Goal: Find specific page/section: Find specific page/section

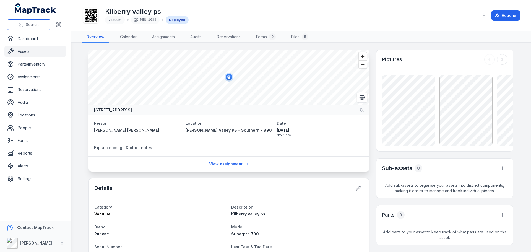
click at [23, 22] on button "Search" at bounding box center [29, 24] width 44 height 11
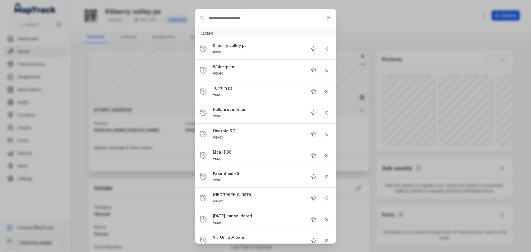
click at [222, 14] on input "Search for anything" at bounding box center [265, 18] width 141 height 18
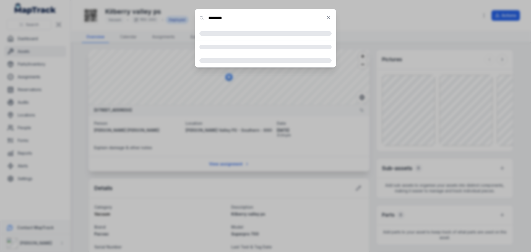
type input "********"
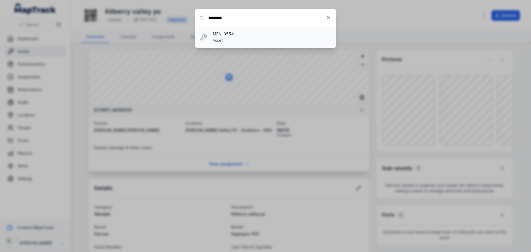
click at [232, 33] on strong "MEN-0554" at bounding box center [272, 34] width 119 height 6
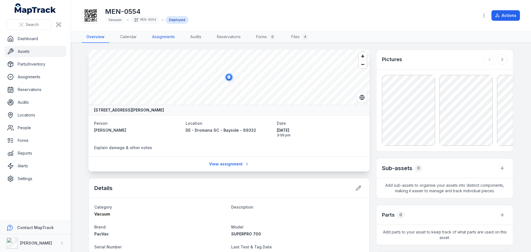
click at [171, 35] on link "Assignments" at bounding box center [164, 37] width 32 height 12
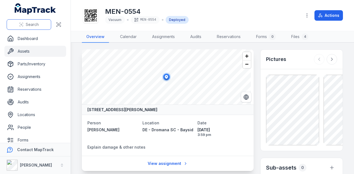
click at [31, 24] on span "Search" at bounding box center [32, 25] width 13 height 6
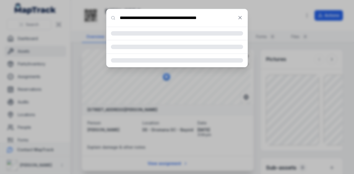
type input "**********"
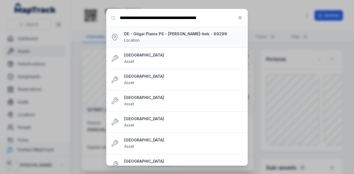
click at [182, 38] on div "DE - [GEOGRAPHIC_DATA] PS - [GEOGRAPHIC_DATA][PERSON_NAME]-bek - 89299 Location" at bounding box center [183, 37] width 119 height 12
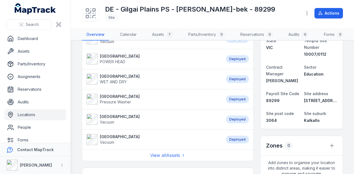
scroll to position [111, 0]
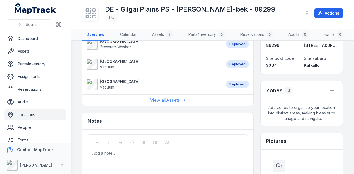
click at [175, 102] on link "View all Assets" at bounding box center [167, 100] width 35 height 7
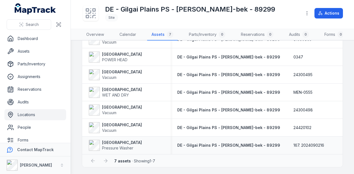
scroll to position [52, 0]
drag, startPoint x: 186, startPoint y: 155, endPoint x: 242, endPoint y: 157, distance: 55.3
click at [242, 157] on div "7 assets · Showing 1 - 7" at bounding box center [212, 161] width 260 height 13
drag, startPoint x: 186, startPoint y: 155, endPoint x: 232, endPoint y: 157, distance: 45.9
click at [233, 157] on div "7 assets · Showing 1 - 7" at bounding box center [212, 161] width 260 height 13
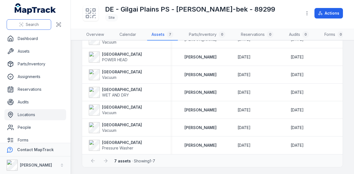
click at [32, 26] on span "Search" at bounding box center [32, 25] width 13 height 6
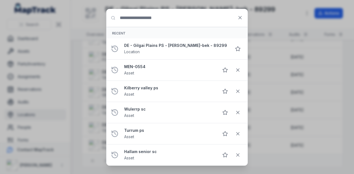
click at [166, 13] on input "Search for anything" at bounding box center [176, 18] width 141 height 18
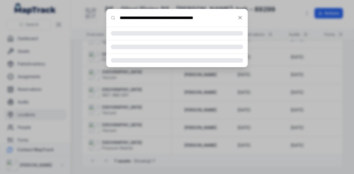
type input "**********"
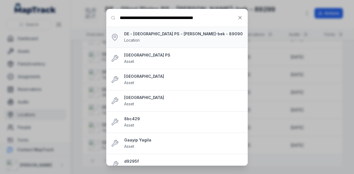
click at [181, 33] on strong "DE - [GEOGRAPHIC_DATA] PS - [PERSON_NAME]-bek - 89090" at bounding box center [183, 34] width 119 height 6
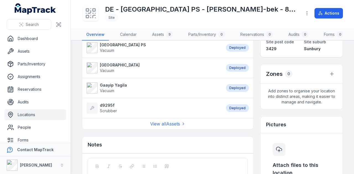
scroll to position [166, 0]
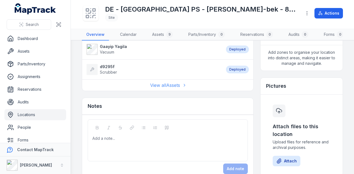
click at [175, 89] on link "View all Assets" at bounding box center [167, 85] width 35 height 7
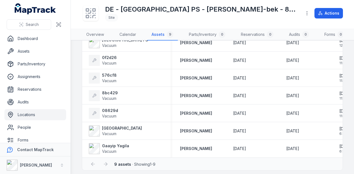
scroll to position [88, 0]
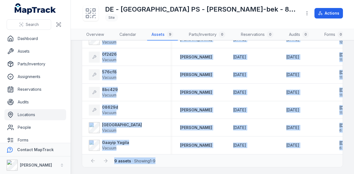
drag, startPoint x: 279, startPoint y: 155, endPoint x: 219, endPoint y: 154, distance: 59.7
click at [219, 154] on div "Asset Location Serial Number Tag Contract Manager Last Test & Tag Date Next tes…" at bounding box center [212, 73] width 261 height 190
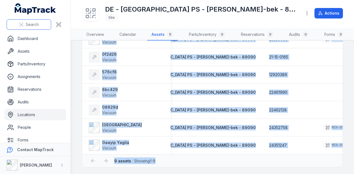
click at [30, 27] on span "Search" at bounding box center [32, 25] width 13 height 6
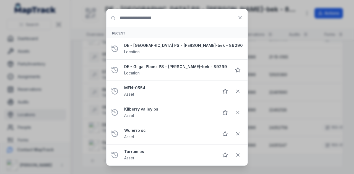
click at [174, 15] on input "Search for anything" at bounding box center [176, 18] width 141 height 18
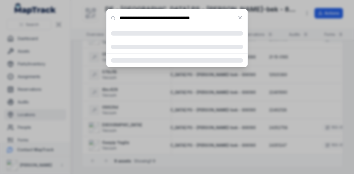
type input "**********"
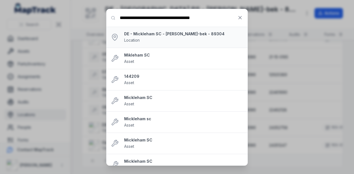
click at [172, 33] on strong "DE - Mickleham SC - [PERSON_NAME]-bek - 89304" at bounding box center [183, 34] width 119 height 6
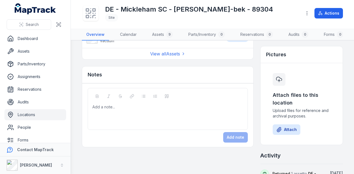
scroll to position [166, 0]
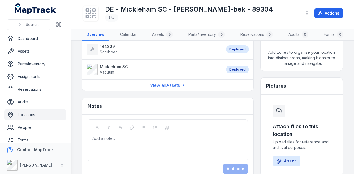
click at [177, 91] on div "View all Assets" at bounding box center [167, 85] width 171 height 11
click at [177, 88] on link "View all Assets" at bounding box center [167, 85] width 35 height 7
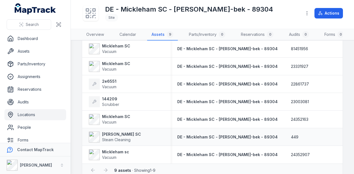
scroll to position [88, 0]
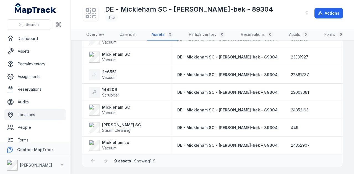
drag, startPoint x: 181, startPoint y: 156, endPoint x: 231, endPoint y: 155, distance: 49.8
click at [231, 155] on div "Asset Location Serial Number Tag Contract Manager Last Test & Tag Date Next tes…" at bounding box center [212, 73] width 261 height 190
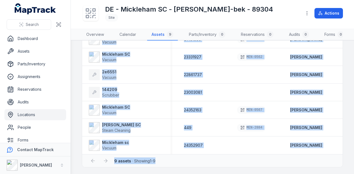
scroll to position [0, 136]
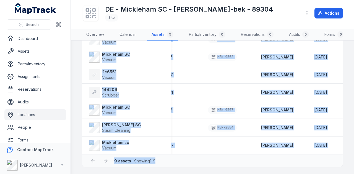
click at [338, 132] on main "Search for assets Asset Location Serial Number Tag Contract Manager Last Test &…" at bounding box center [212, 108] width 283 height 134
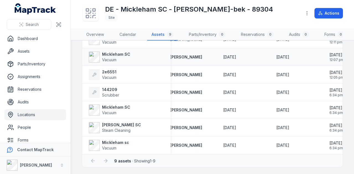
scroll to position [88, 0]
click at [34, 25] on span "Search" at bounding box center [32, 25] width 13 height 6
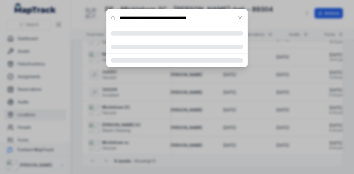
type input "**********"
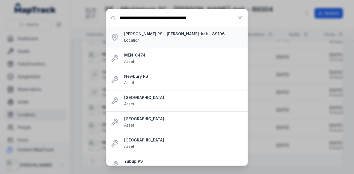
click at [168, 35] on strong "[PERSON_NAME] PS - [PERSON_NAME]-bek - 89106" at bounding box center [183, 34] width 119 height 6
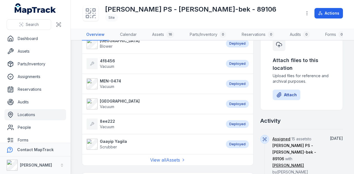
scroll to position [249, 0]
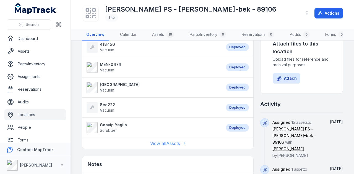
click at [154, 147] on link "View all Assets" at bounding box center [167, 143] width 35 height 7
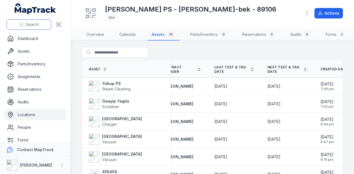
click at [31, 22] on span "Search" at bounding box center [32, 25] width 13 height 6
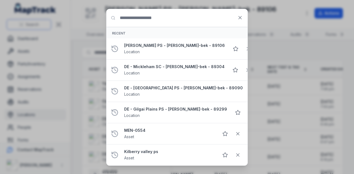
click at [34, 24] on div "Search for anything Recent [PERSON_NAME] PS - [GEOGRAPHIC_DATA][PERSON_NAME][GE…" at bounding box center [177, 87] width 354 height 174
click at [155, 21] on input "Search for anything" at bounding box center [176, 18] width 141 height 18
paste input "**********"
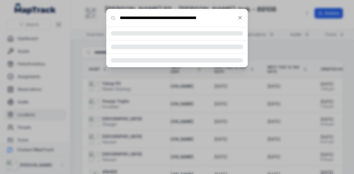
type input "**********"
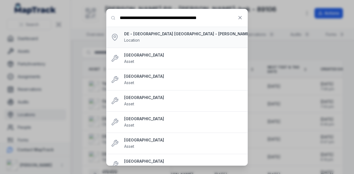
click at [177, 43] on div "DE - [GEOGRAPHIC_DATA] [GEOGRAPHIC_DATA] - [PERSON_NAME]-bek - 89136 Location" at bounding box center [190, 37] width 132 height 12
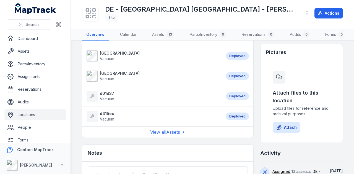
scroll to position [249, 0]
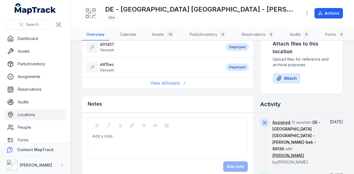
click at [164, 87] on link "View all Assets" at bounding box center [167, 83] width 35 height 7
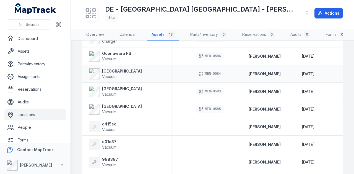
scroll to position [20, 0]
